Goal: Task Accomplishment & Management: Use online tool/utility

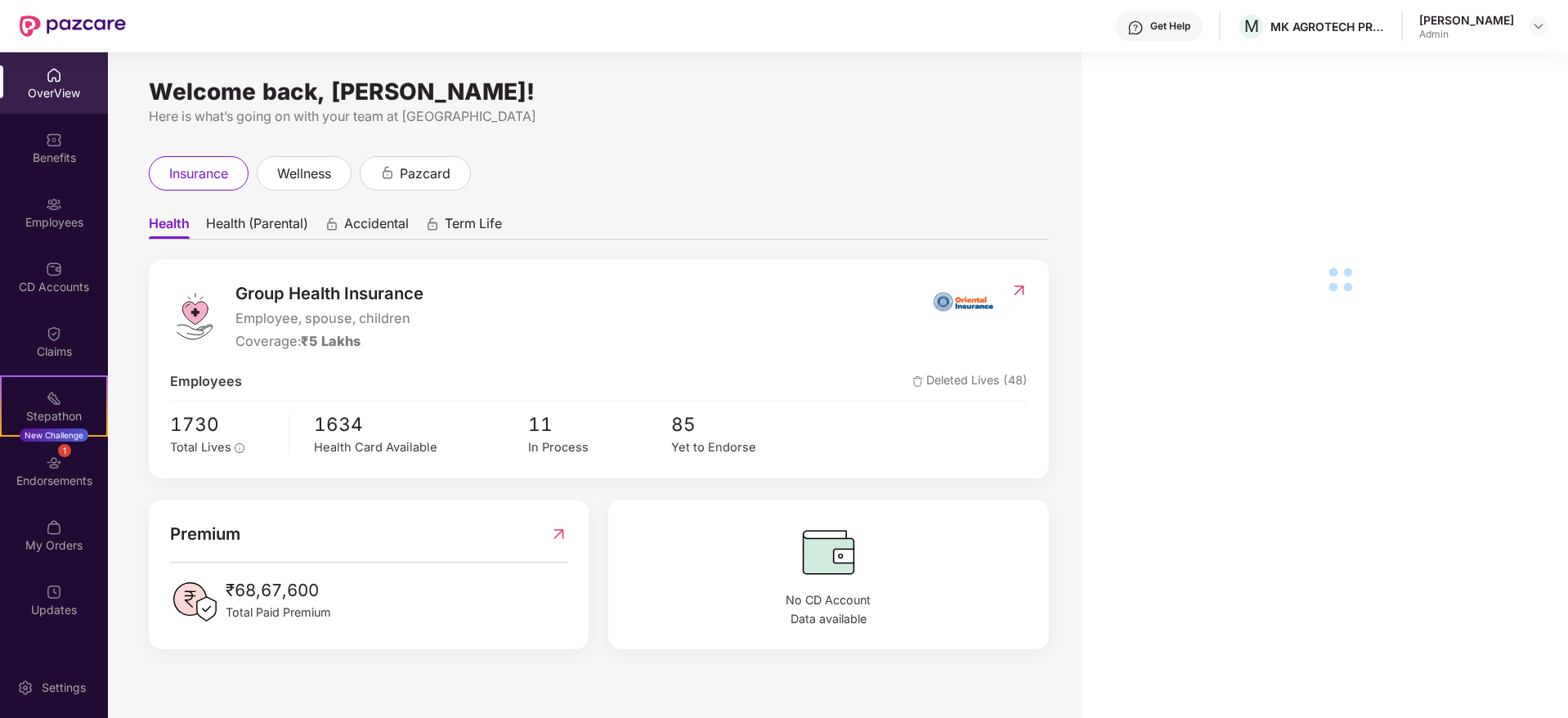
click at [49, 203] on img at bounding box center [54, 204] width 17 height 17
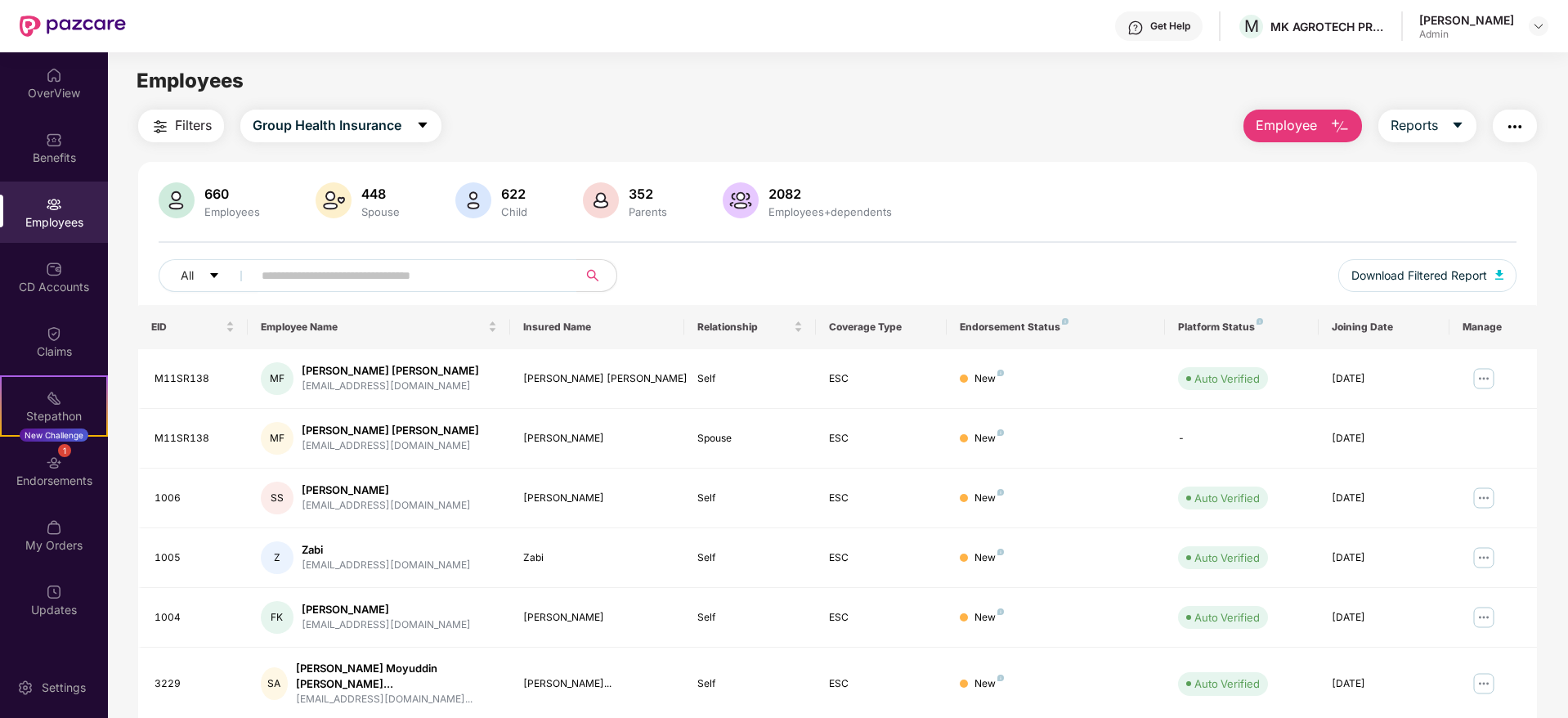
click at [1315, 115] on span "Employee" at bounding box center [1286, 125] width 61 height 21
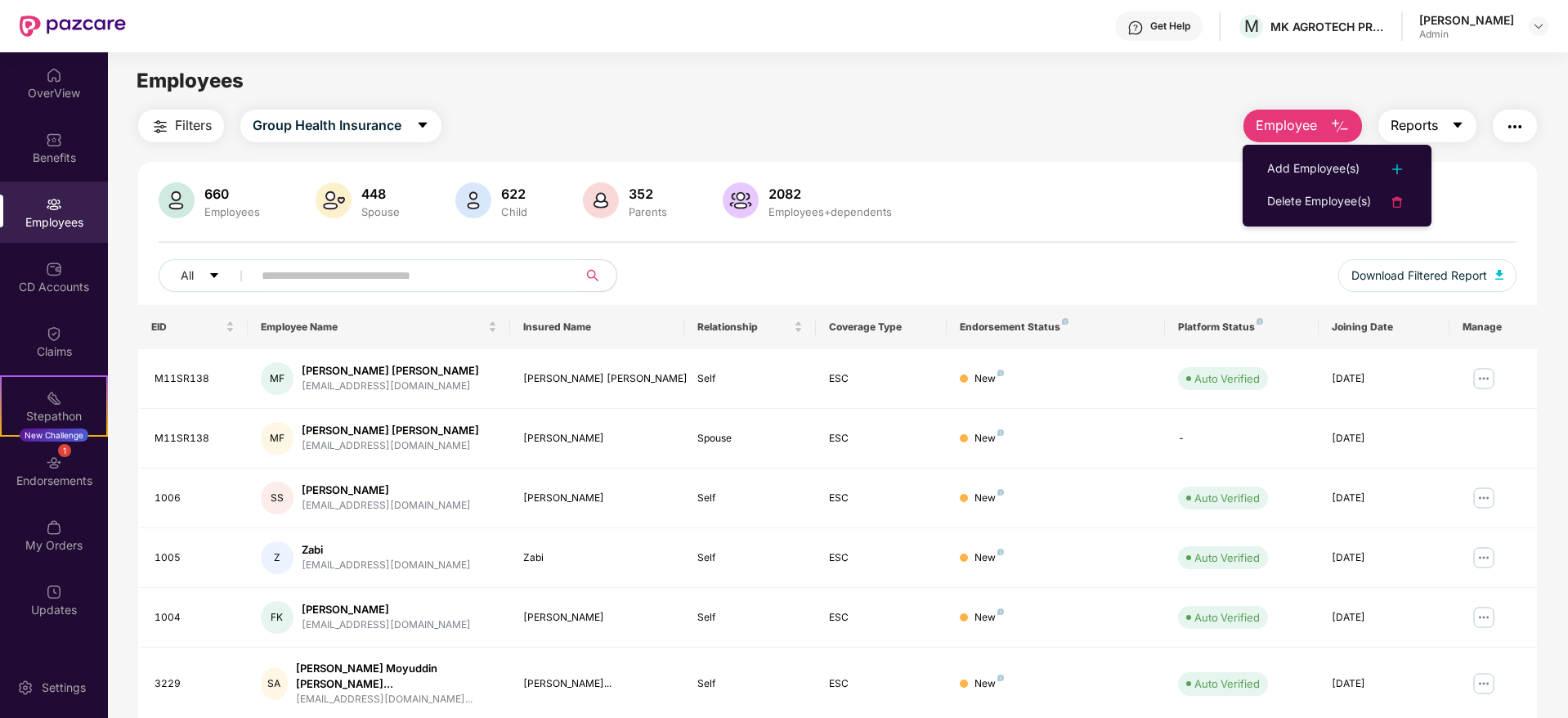
click at [1435, 129] on span "Reports" at bounding box center [1414, 125] width 47 height 21
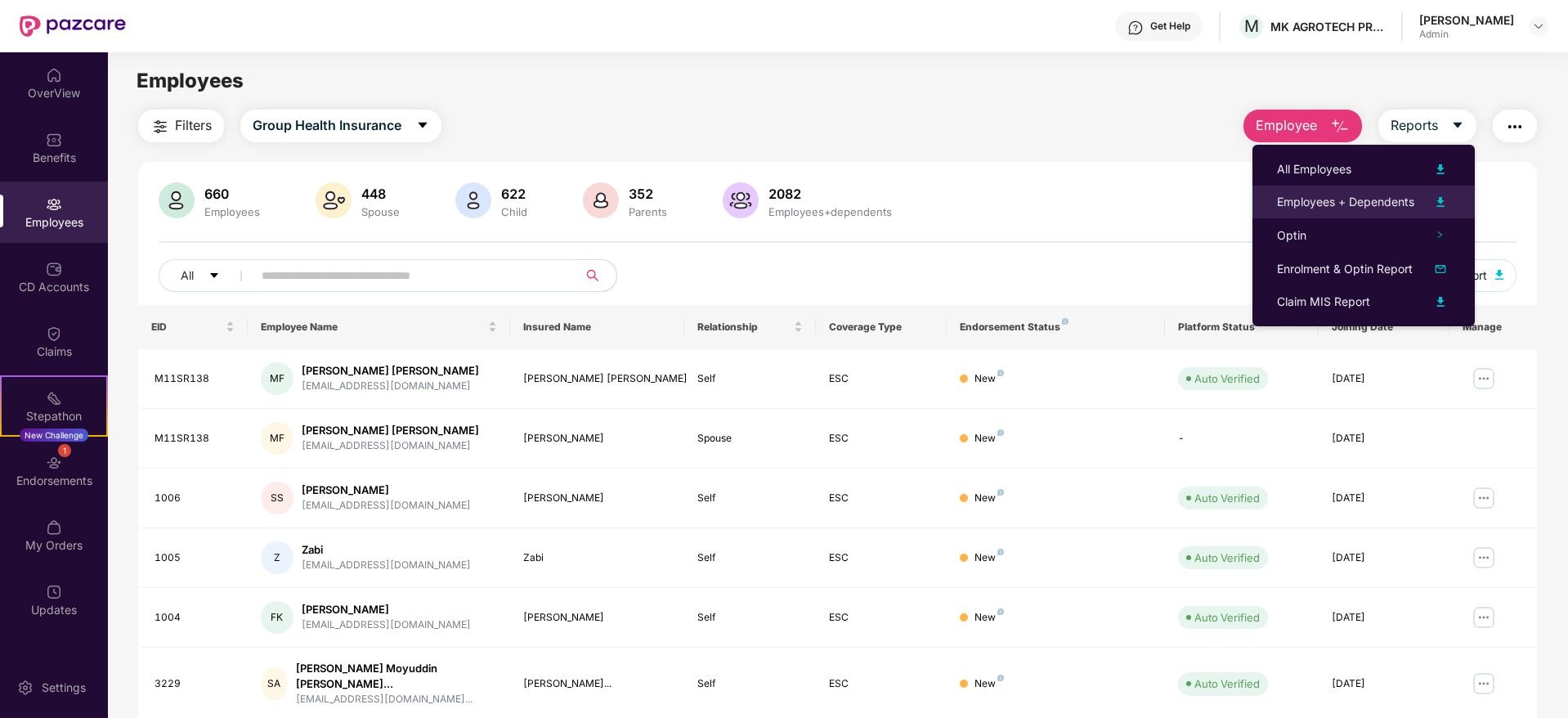
click at [1383, 202] on div "Employees + Dependents" at bounding box center [1346, 203] width 138 height 18
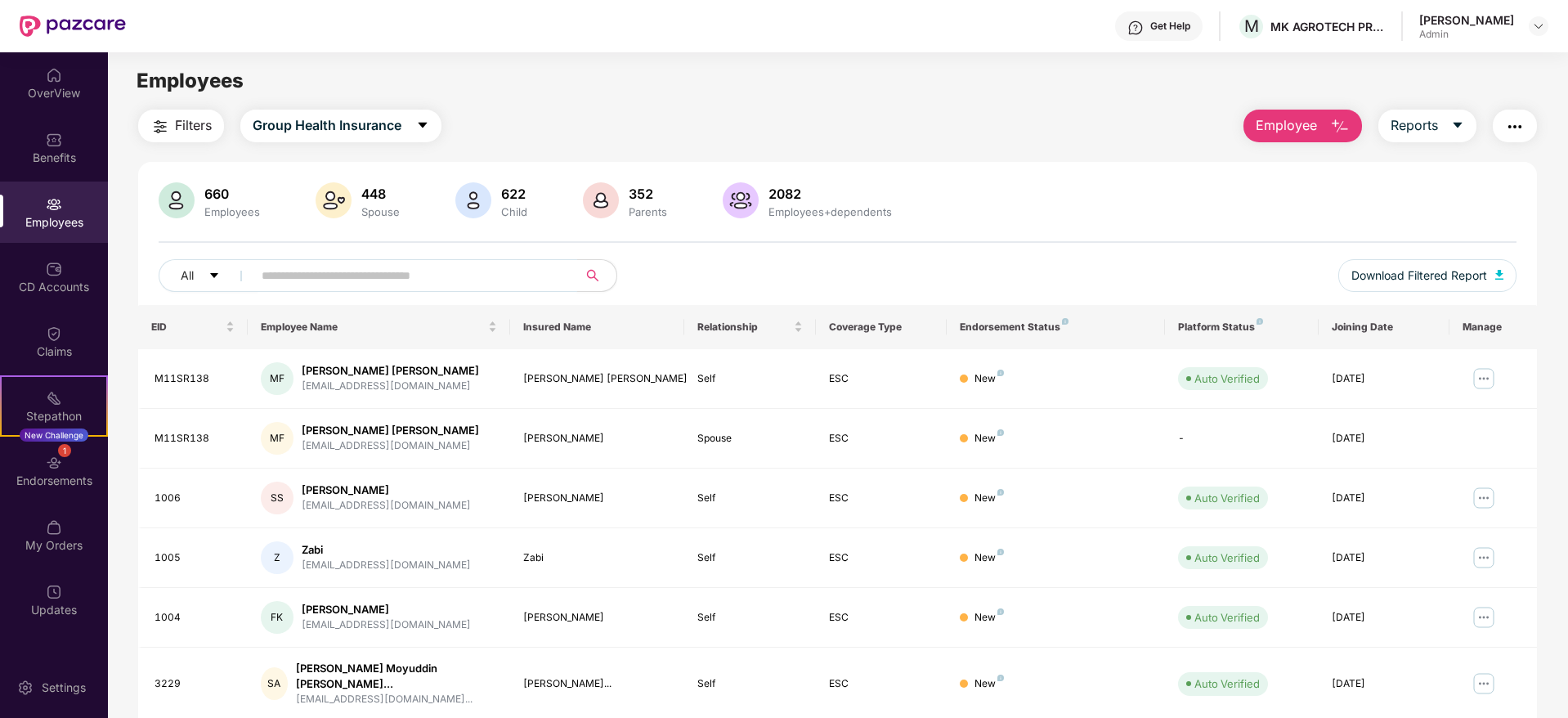
click at [389, 272] on input "text" at bounding box center [408, 276] width 294 height 25
paste input "********"
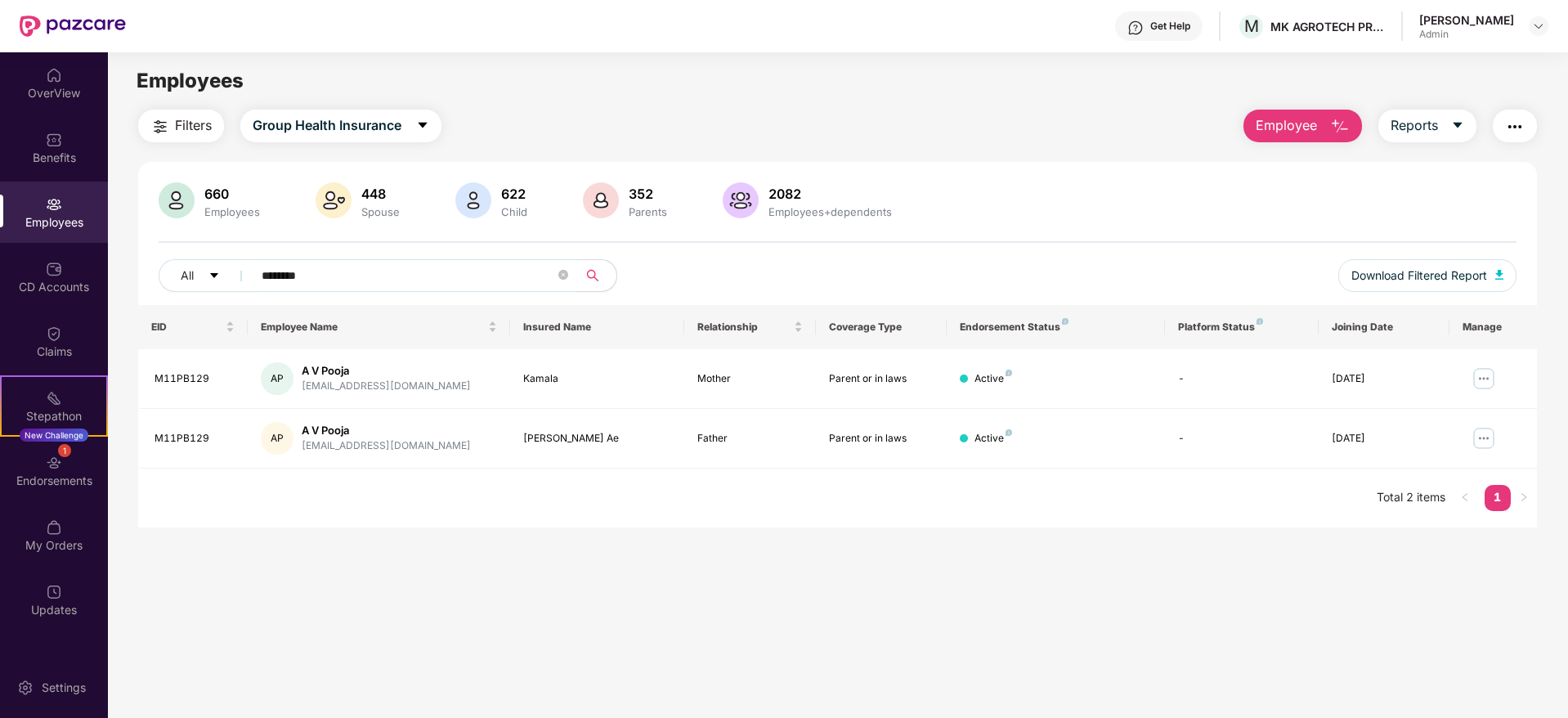
type input "********"
click at [1326, 127] on button "Employee" at bounding box center [1303, 125] width 119 height 32
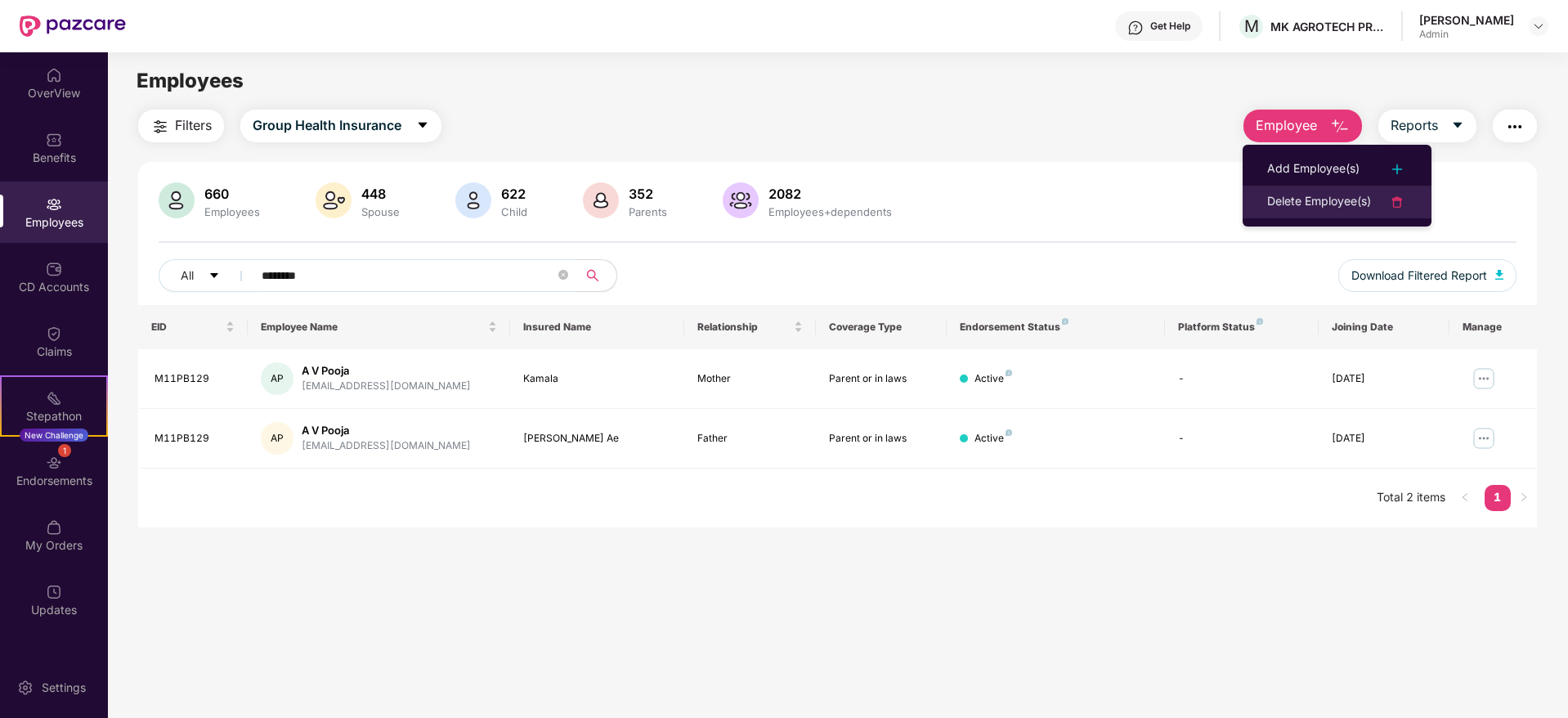
click at [1316, 214] on li "Delete Employee(s)" at bounding box center [1337, 202] width 189 height 32
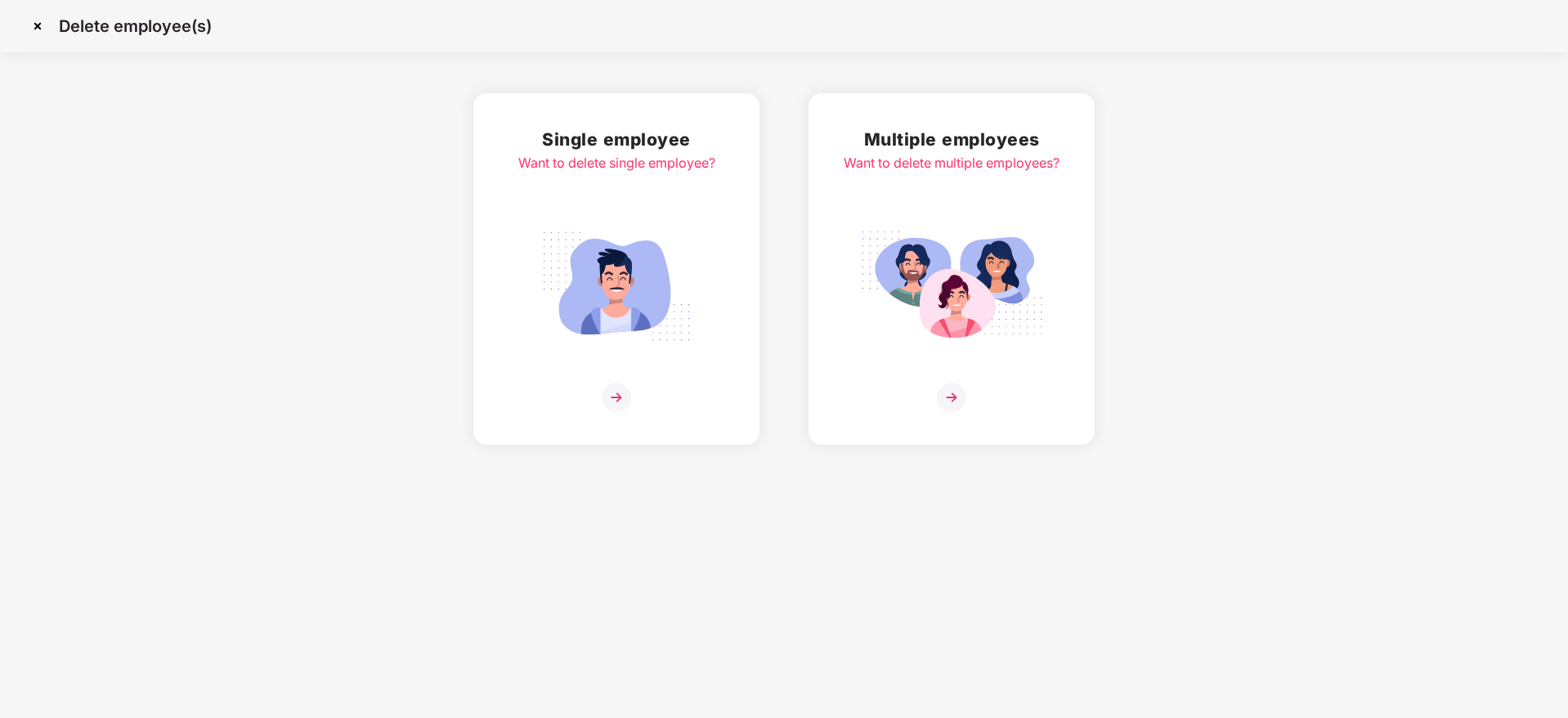
click at [947, 393] on img at bounding box center [951, 397] width 29 height 29
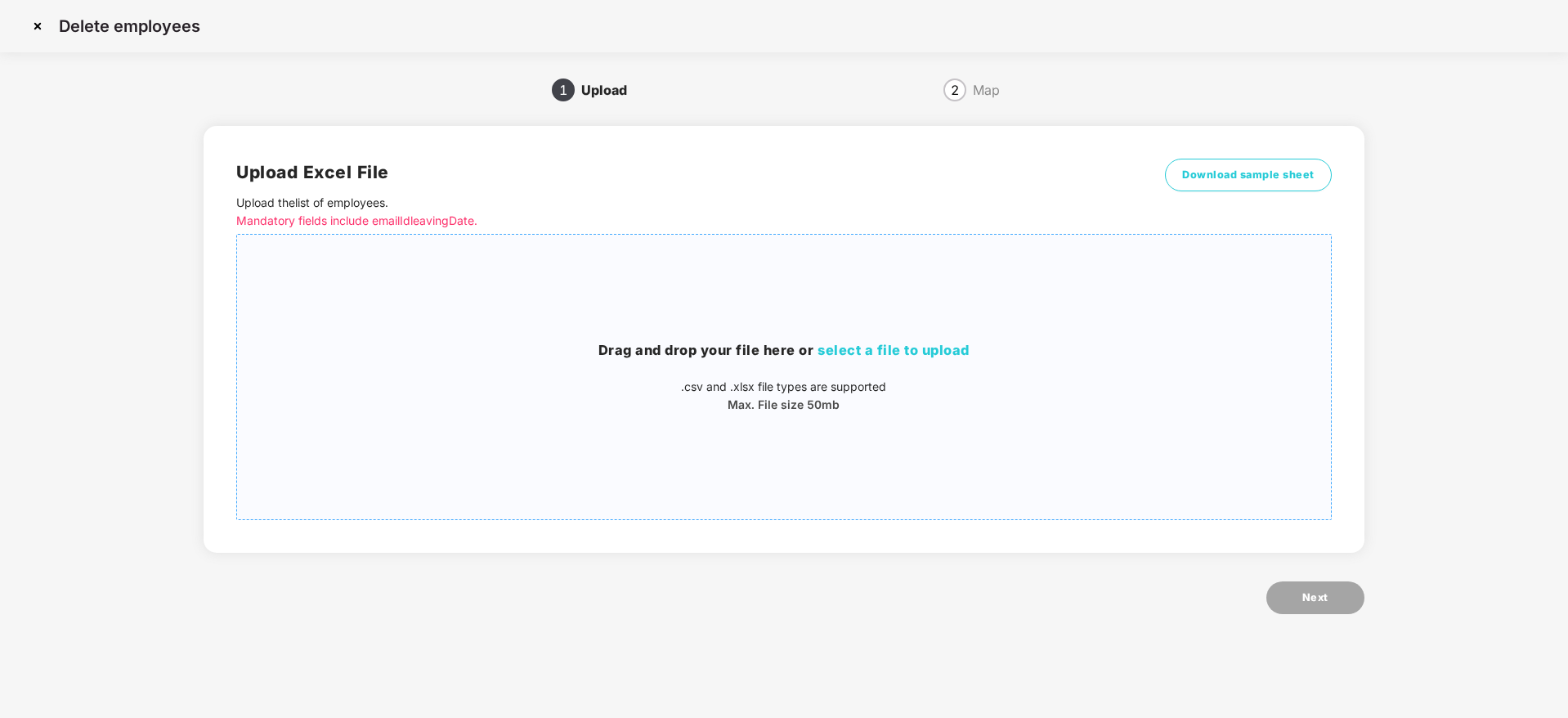
click at [951, 349] on span "select a file to upload" at bounding box center [893, 350] width 152 height 17
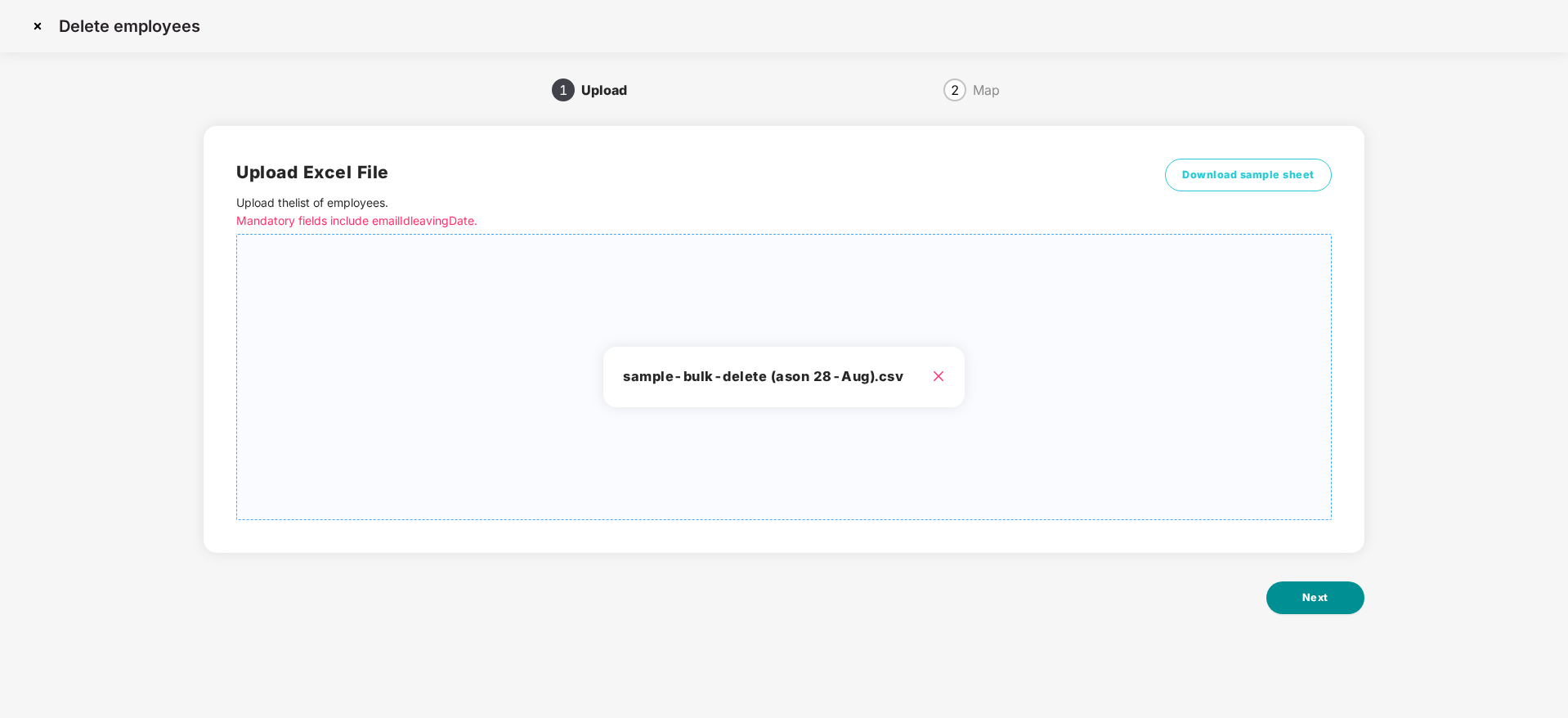
click at [1297, 592] on button "Next" at bounding box center [1315, 598] width 98 height 32
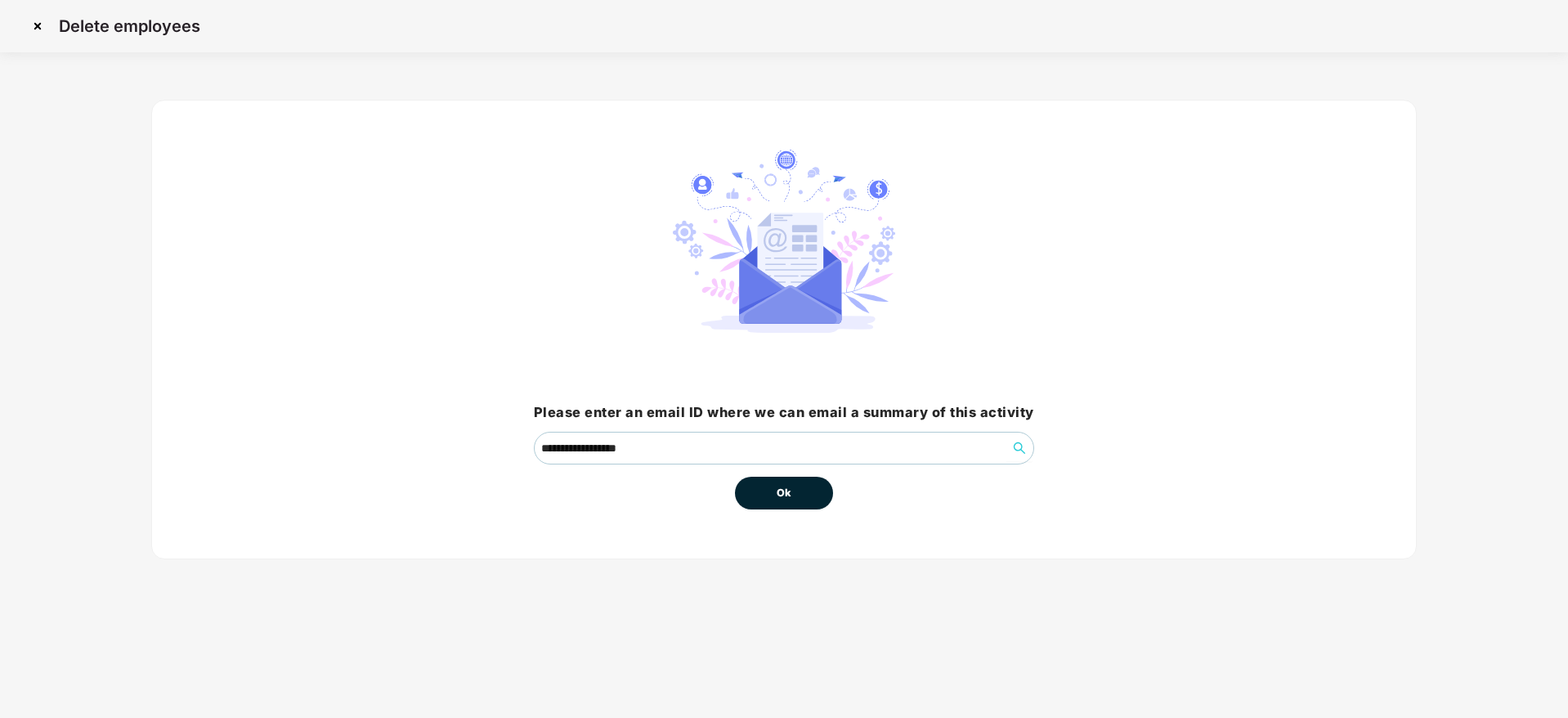
click at [777, 501] on button "Ok" at bounding box center [784, 492] width 98 height 32
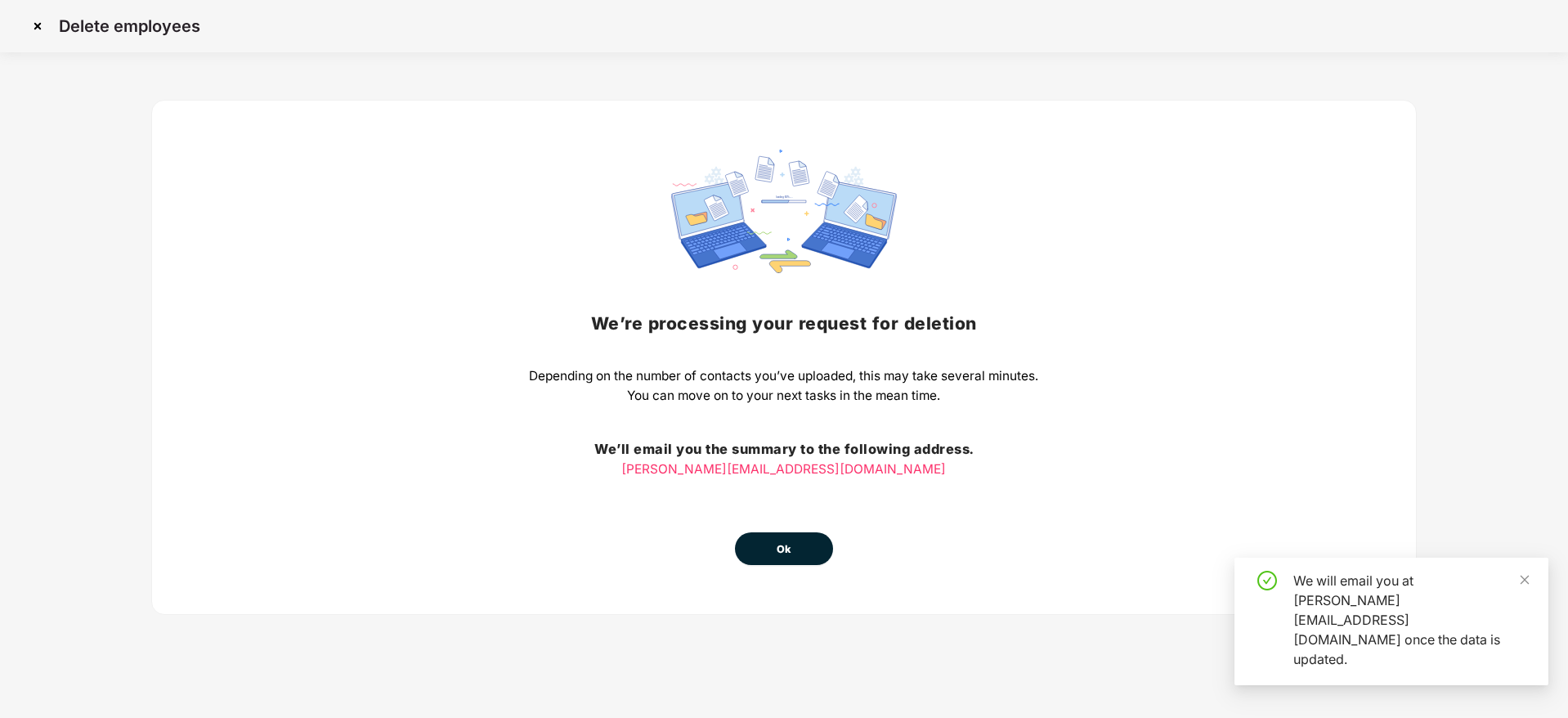
click at [786, 541] on span "Ok" at bounding box center [784, 549] width 15 height 17
